Goal: Task Accomplishment & Management: Manage account settings

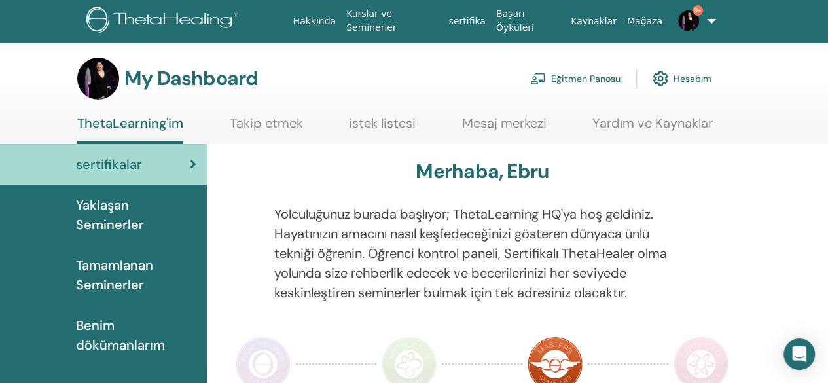
click at [596, 77] on link "Eğitmen Panosu" at bounding box center [575, 78] width 90 height 29
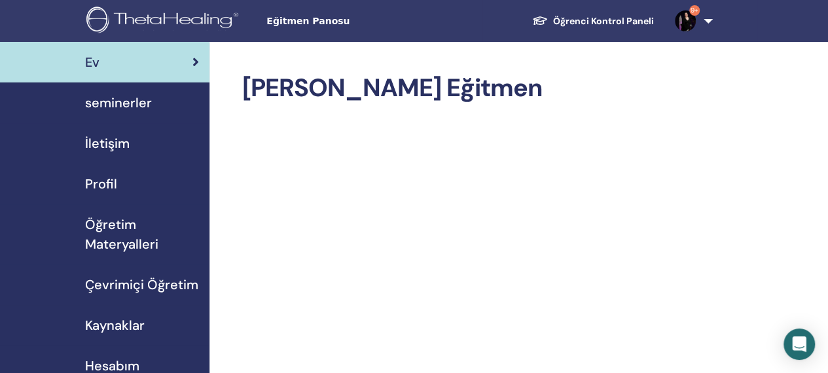
click at [143, 98] on span "seminerler" at bounding box center [118, 103] width 67 height 20
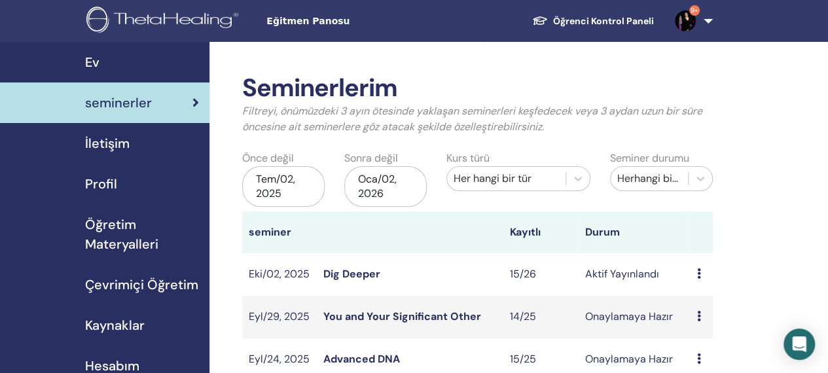
click at [356, 274] on link "Dig Deeper" at bounding box center [351, 274] width 57 height 14
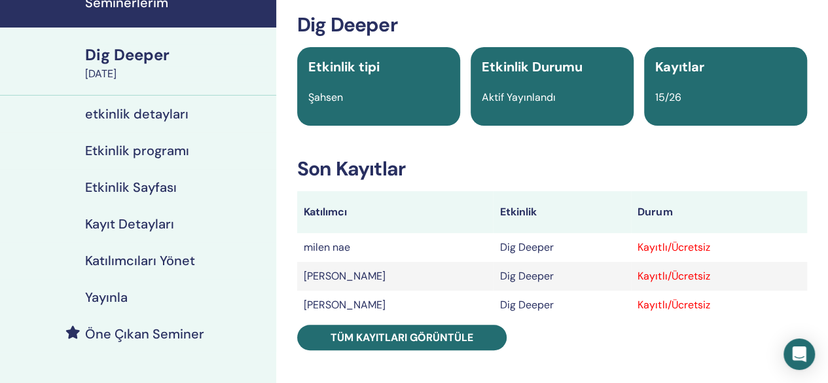
scroll to position [69, 0]
